Goal: Task Accomplishment & Management: Manage account settings

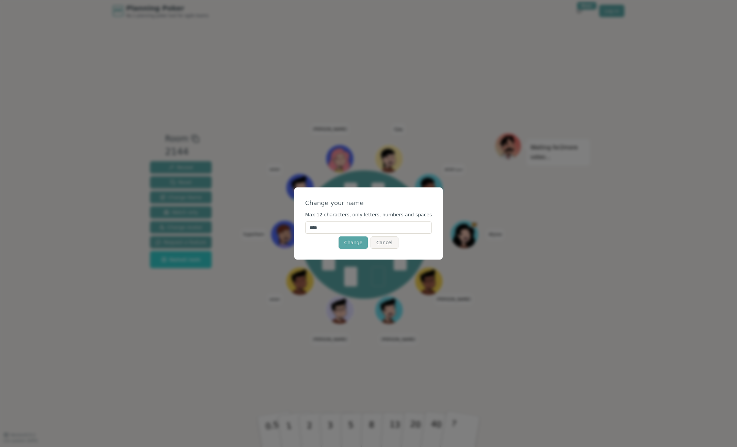
drag, startPoint x: 349, startPoint y: 226, endPoint x: 300, endPoint y: 230, distance: 48.6
click at [300, 230] on div "Change your name Max 12 characters, only letters, numbers and spaces **** Chang…" at bounding box center [368, 223] width 737 height 447
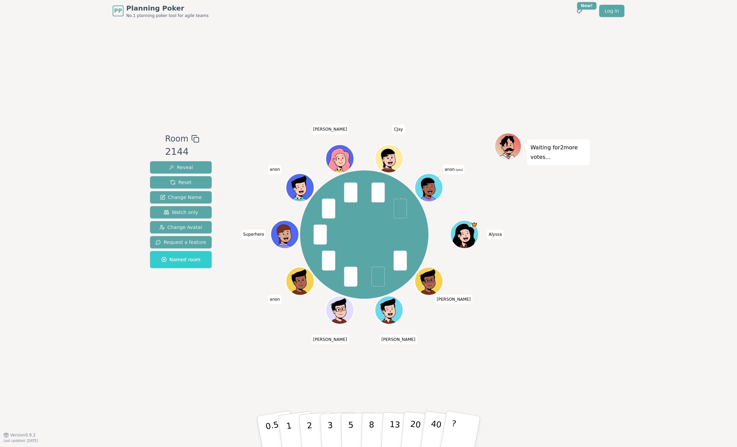
click at [274, 170] on span "anon" at bounding box center [275, 170] width 14 height 10
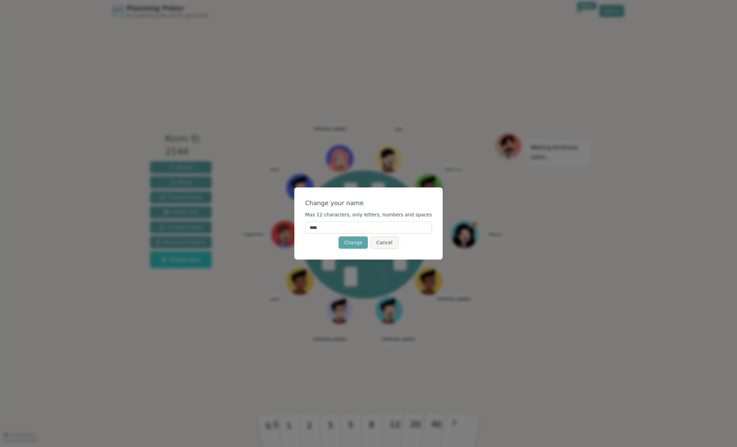
drag, startPoint x: 335, startPoint y: 227, endPoint x: 297, endPoint y: 227, distance: 38.8
click at [297, 227] on div "Change your name Max 12 characters, only letters, numbers and spaces **** Chang…" at bounding box center [368, 223] width 737 height 447
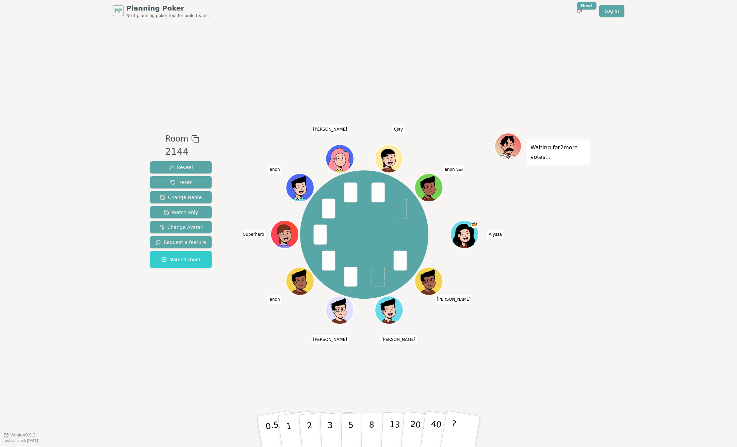
click at [273, 171] on span "anon" at bounding box center [275, 170] width 14 height 10
click at [274, 170] on span "anon" at bounding box center [275, 170] width 14 height 10
click at [275, 171] on span "anon" at bounding box center [275, 170] width 14 height 10
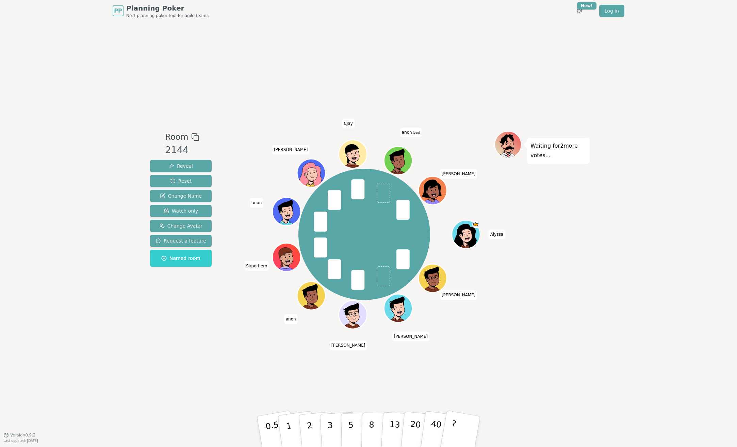
click at [258, 203] on span "anon" at bounding box center [257, 203] width 14 height 10
drag, startPoint x: 281, startPoint y: 209, endPoint x: 257, endPoint y: 202, distance: 24.6
click at [257, 202] on span "anon" at bounding box center [257, 203] width 14 height 10
click at [257, 203] on span "anon" at bounding box center [257, 203] width 14 height 10
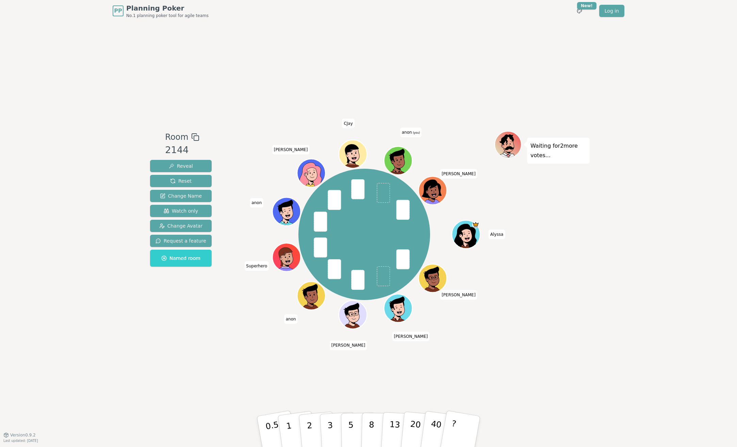
click at [259, 200] on span "anon" at bounding box center [257, 203] width 14 height 10
drag, startPoint x: 259, startPoint y: 200, endPoint x: 254, endPoint y: 206, distance: 7.8
click at [254, 206] on span "anon" at bounding box center [257, 203] width 14 height 10
click at [182, 194] on span "Change Name" at bounding box center [181, 196] width 42 height 7
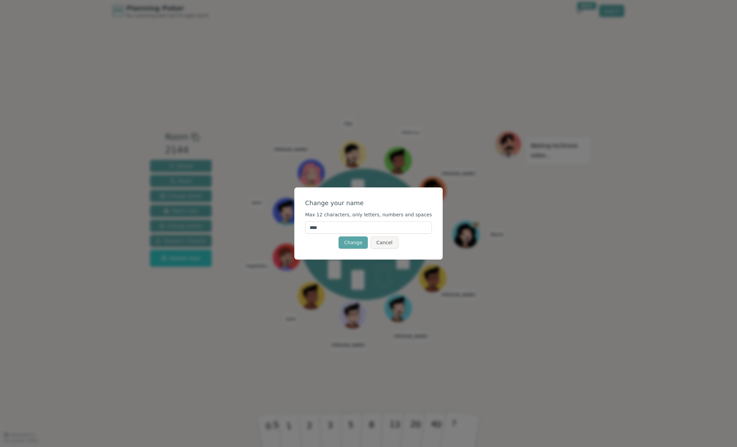
drag, startPoint x: 338, startPoint y: 227, endPoint x: 296, endPoint y: 228, distance: 42.9
click at [296, 228] on div "Change your name Max 12 characters, only letters, numbers and spaces **** Chang…" at bounding box center [368, 223] width 737 height 447
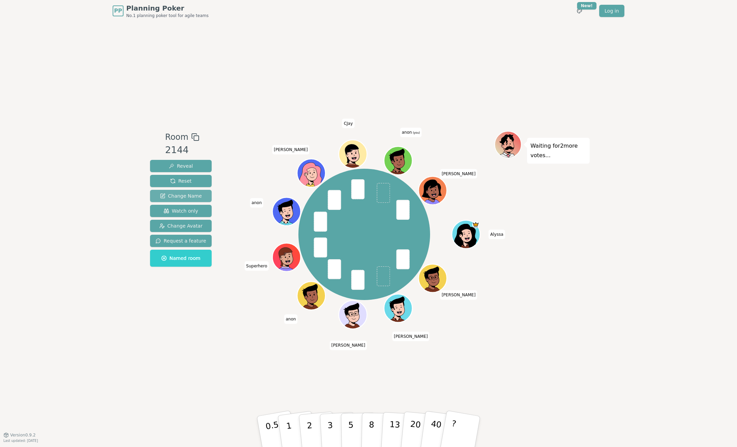
click at [187, 195] on span "Change Name" at bounding box center [181, 196] width 42 height 7
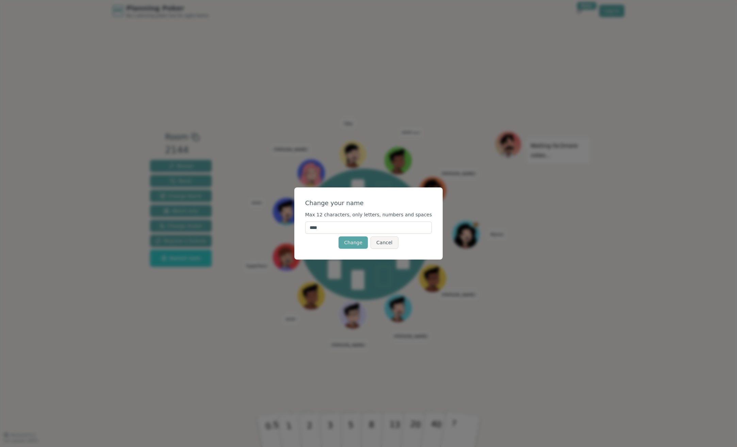
click at [335, 228] on input "****" at bounding box center [368, 228] width 127 height 12
type input "*"
type input "*******"
click at [352, 244] on button "Change" at bounding box center [353, 243] width 29 height 12
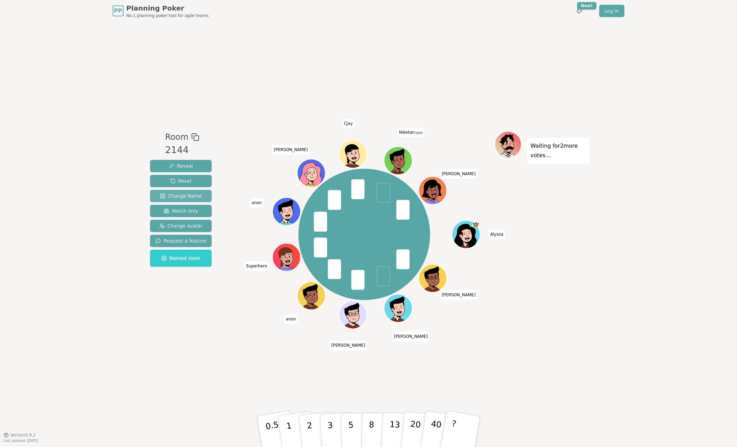
click at [183, 195] on span "Change Name" at bounding box center [181, 196] width 42 height 7
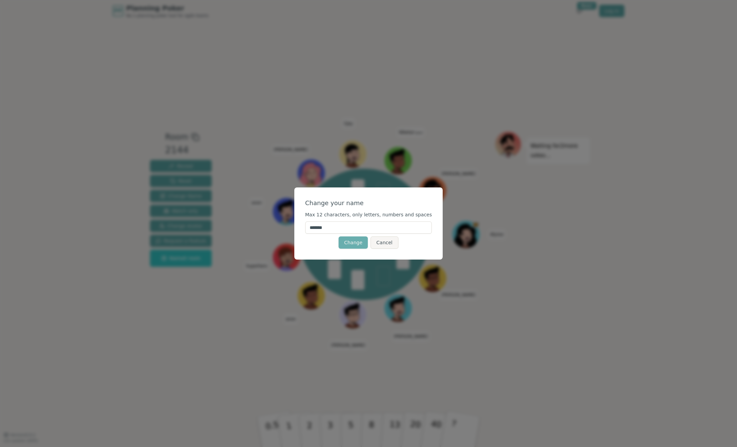
click at [355, 242] on button "Change" at bounding box center [353, 243] width 29 height 12
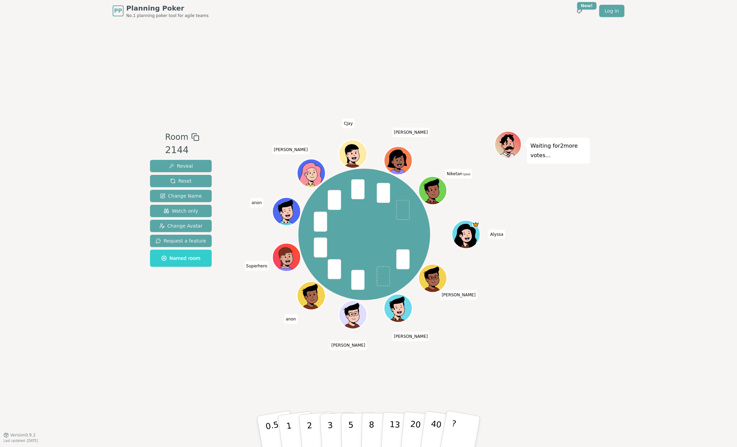
click at [403, 208] on span at bounding box center [402, 210] width 13 height 20
click at [430, 192] on div at bounding box center [434, 199] width 28 height 25
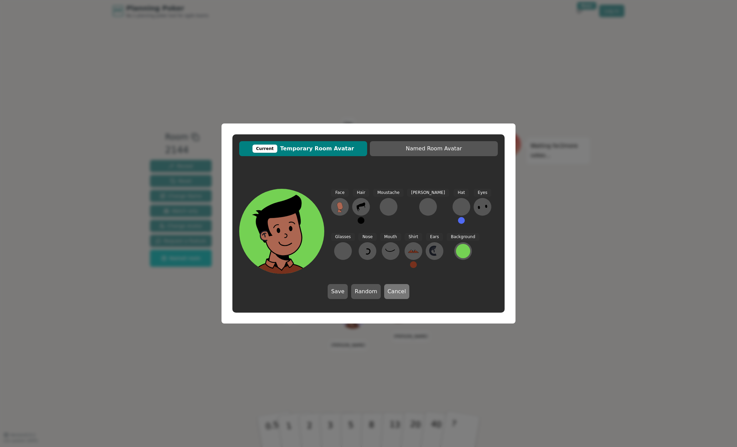
click at [402, 289] on button "Cancel" at bounding box center [396, 291] width 25 height 15
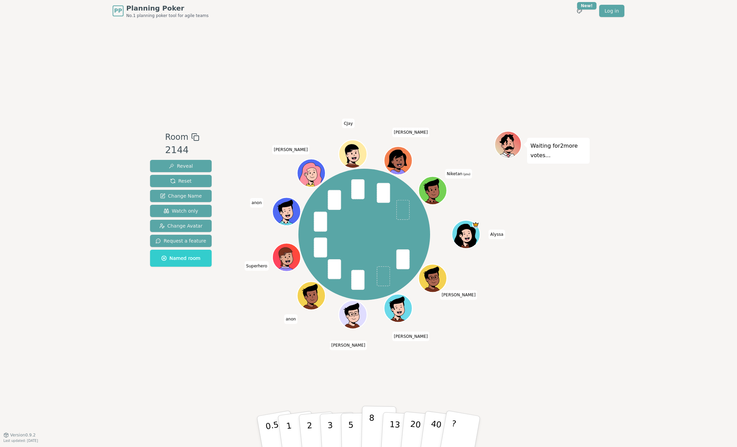
click at [366, 430] on button "8" at bounding box center [379, 432] width 35 height 52
